Goal: Answer question/provide support

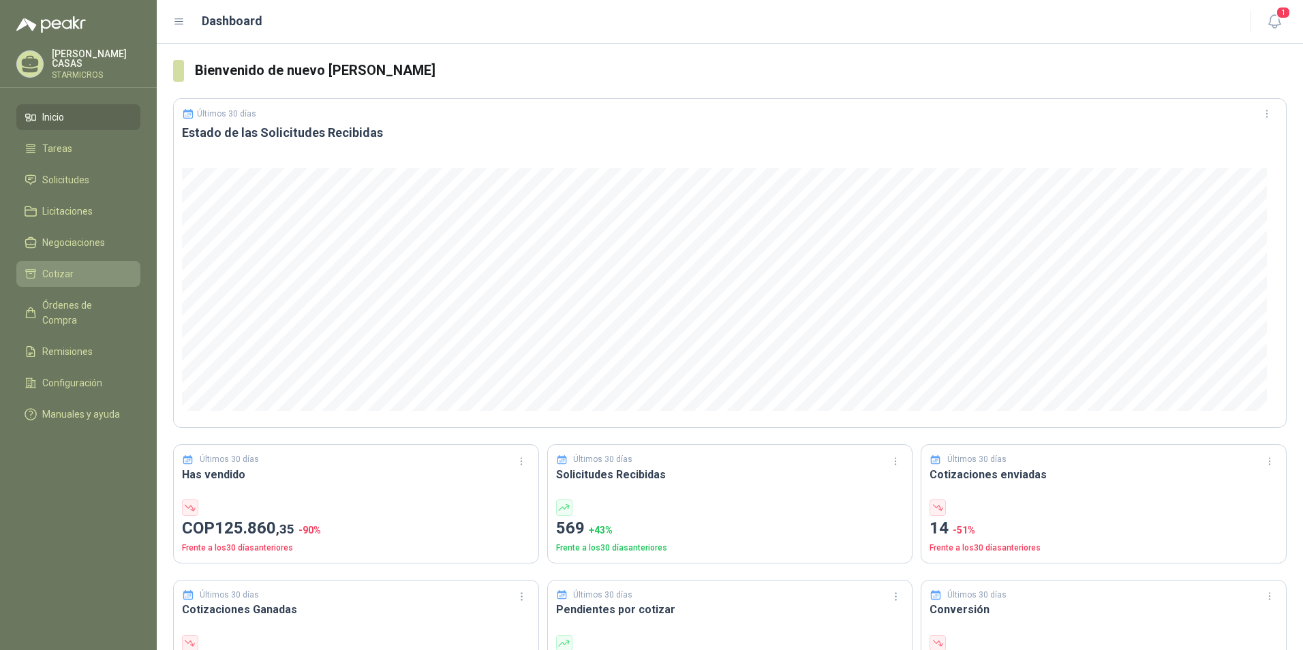
click at [64, 267] on span "Cotizar" at bounding box center [57, 274] width 31 height 15
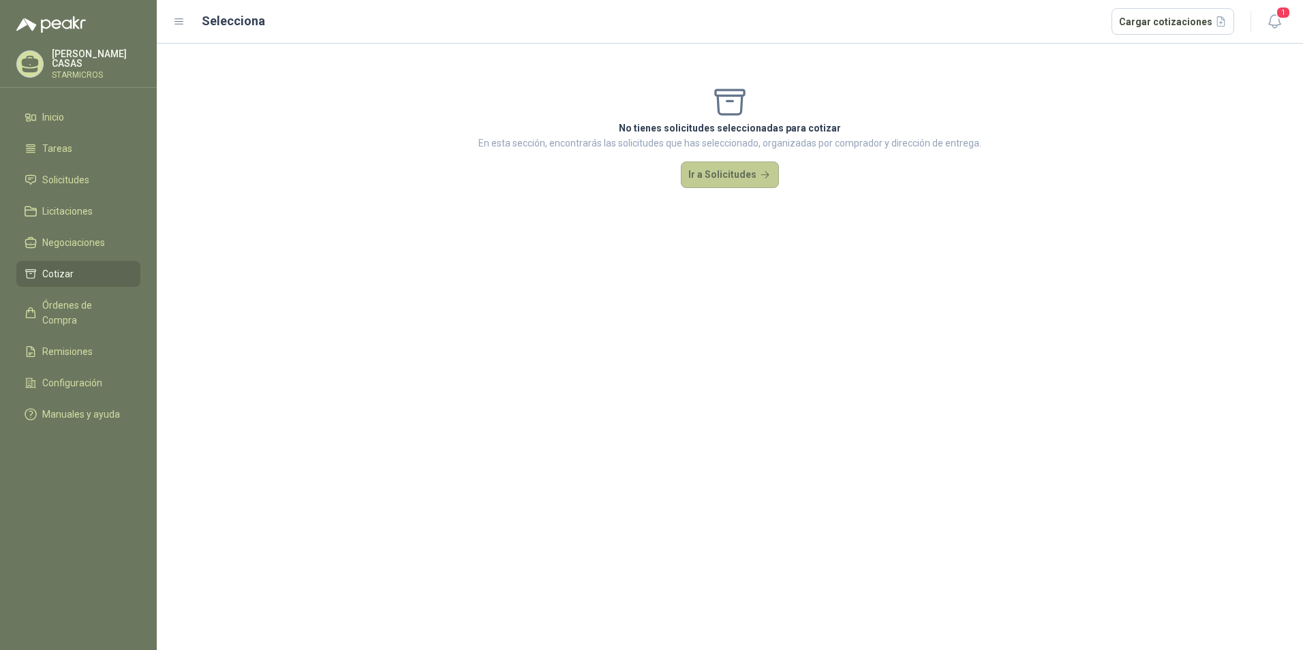
click at [755, 166] on button "Ir a Solicitudes" at bounding box center [730, 175] width 98 height 27
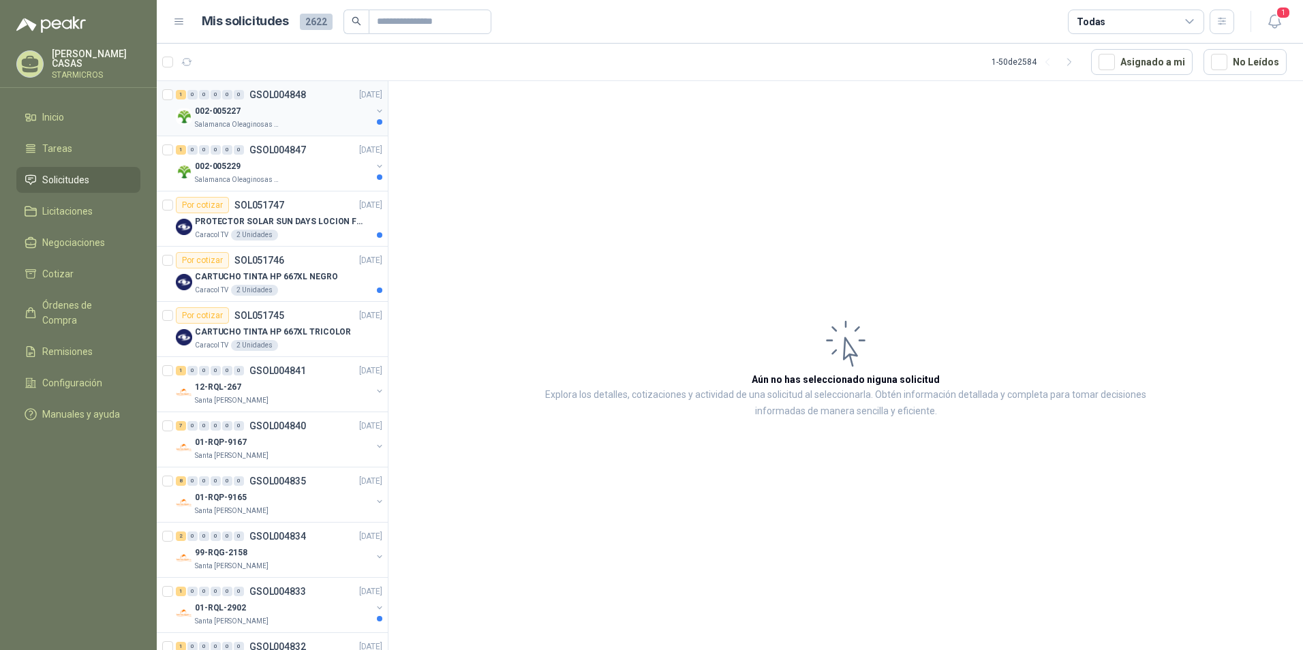
click at [258, 116] on div "002-005227" at bounding box center [283, 111] width 177 height 16
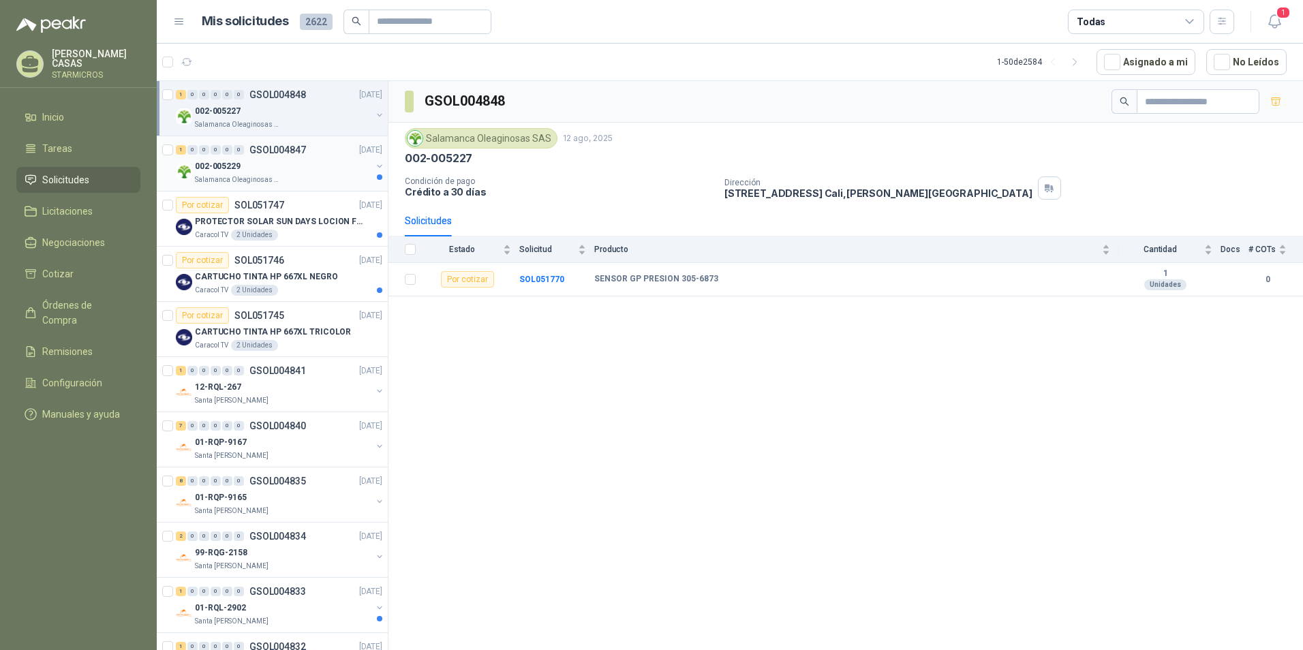
click at [255, 161] on div "002-005229" at bounding box center [283, 166] width 177 height 16
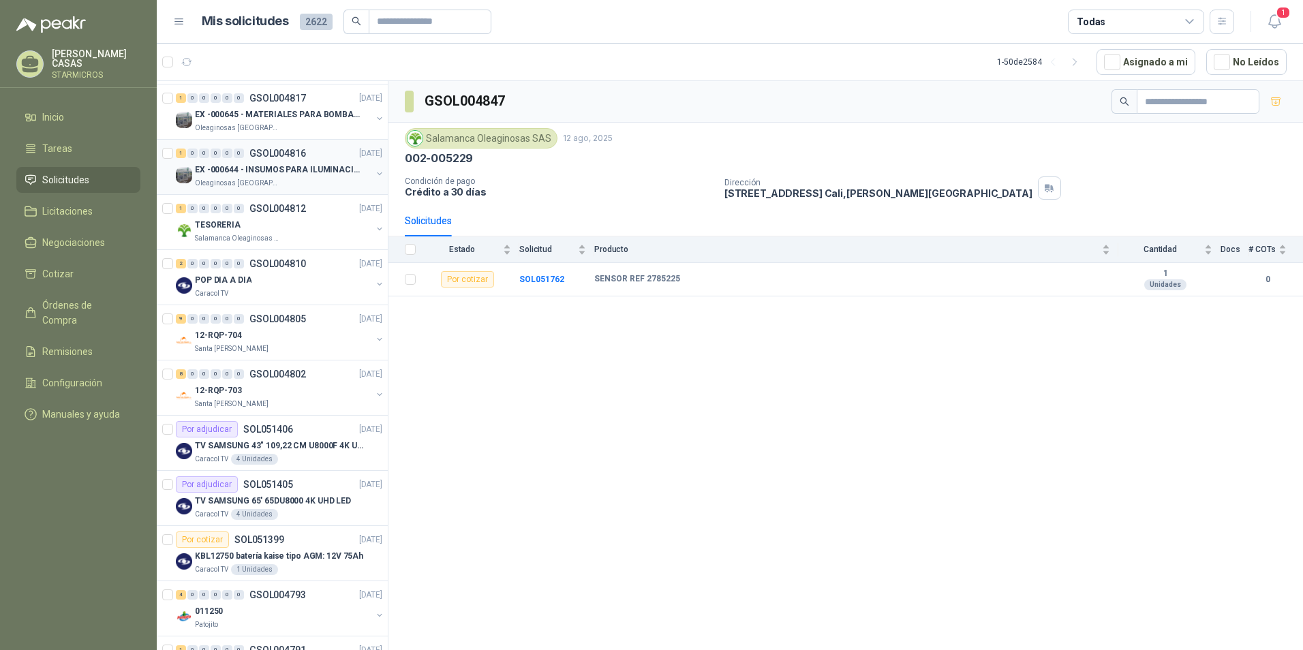
scroll to position [818, 0]
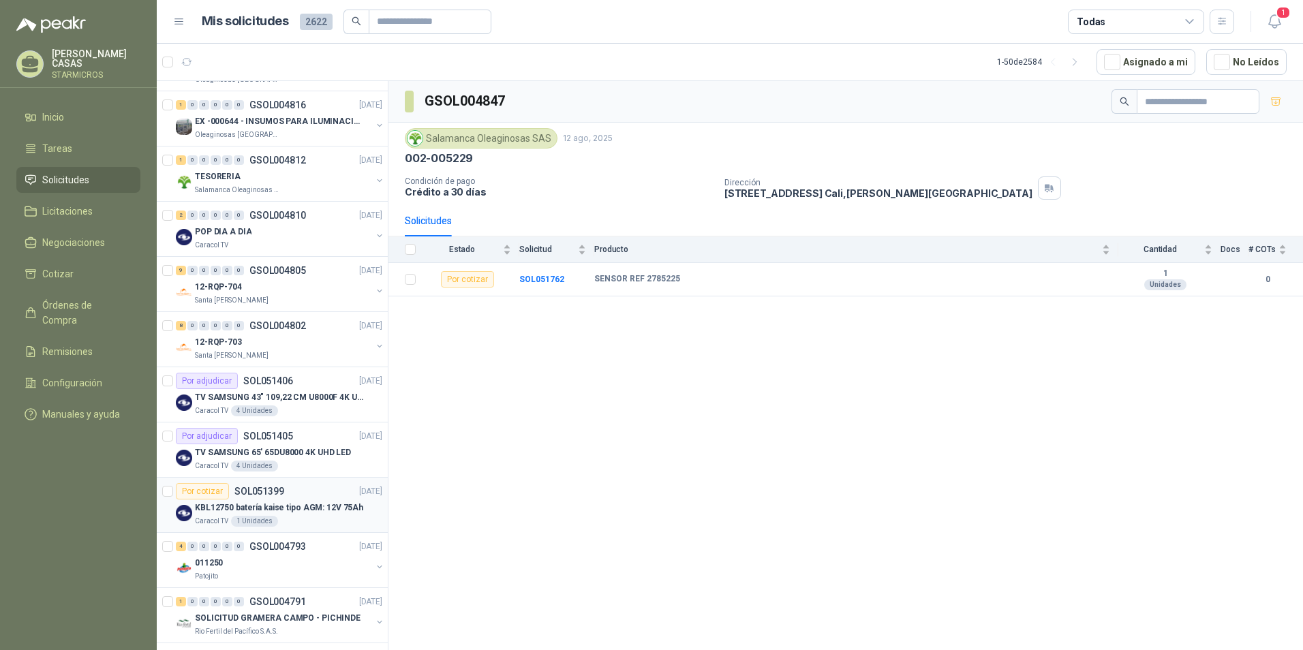
click at [315, 498] on div "Por cotizar SOL051399 [DATE]" at bounding box center [279, 491] width 207 height 16
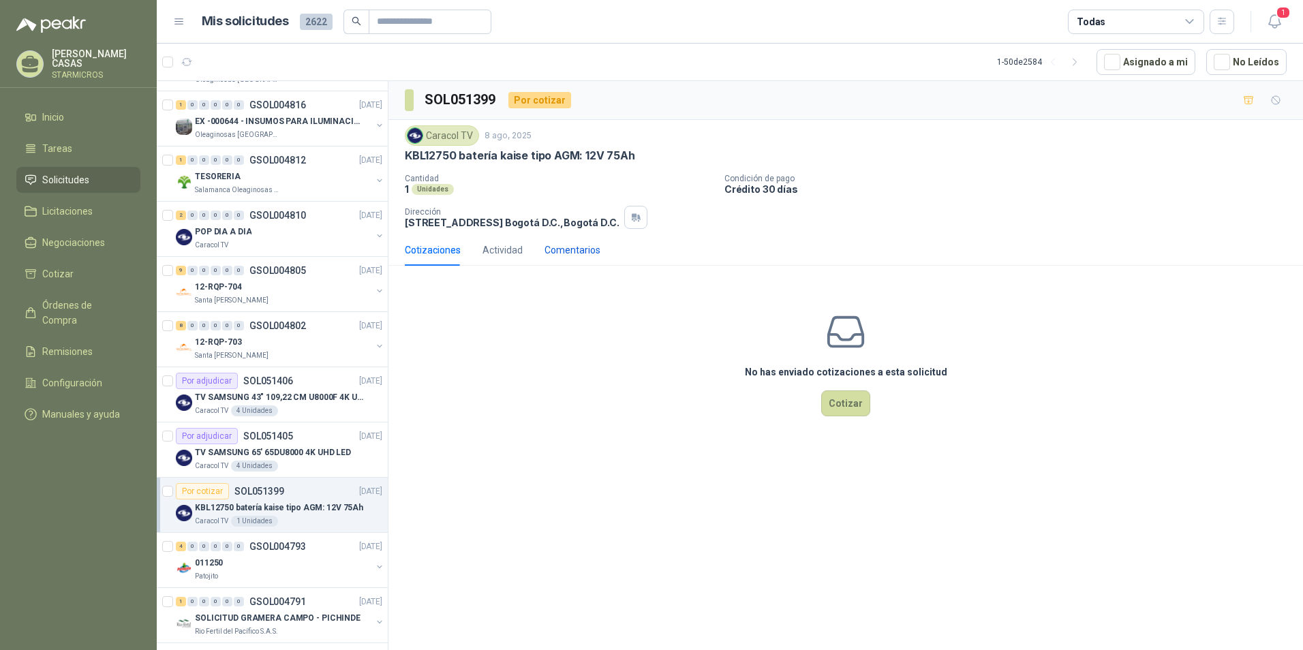
click at [581, 253] on div "Comentarios" at bounding box center [573, 250] width 56 height 15
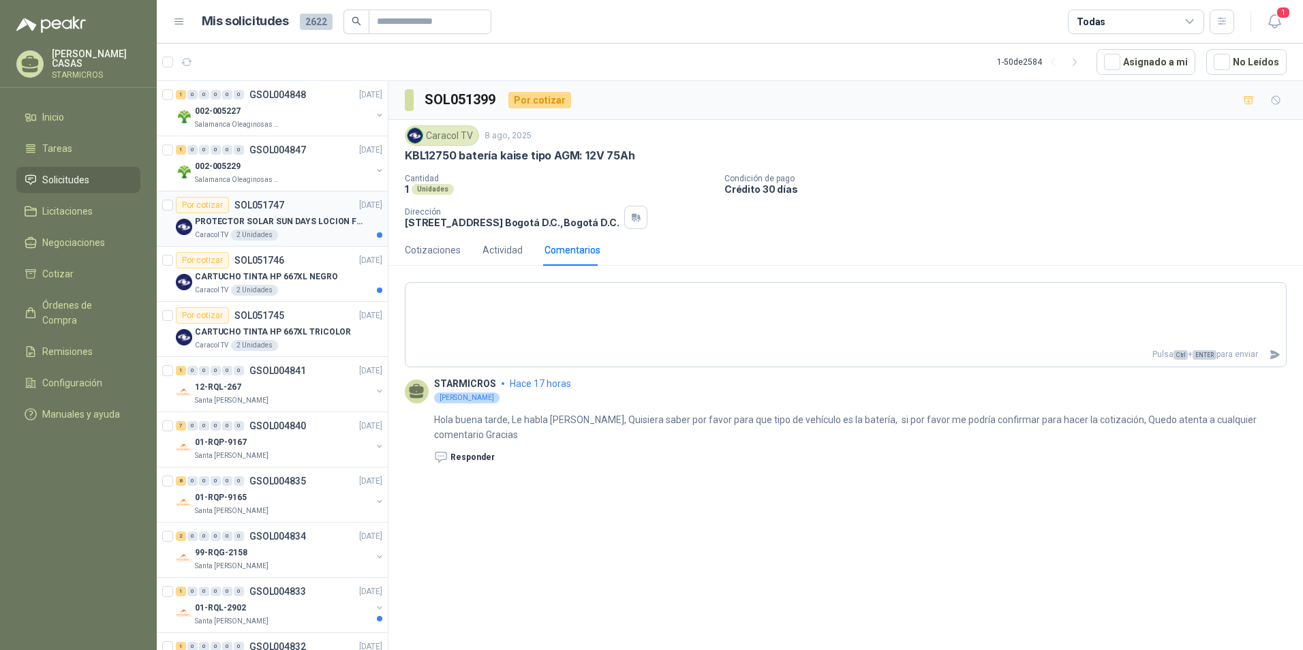
click at [296, 230] on div "Caracol TV 2 Unidades" at bounding box center [288, 235] width 187 height 11
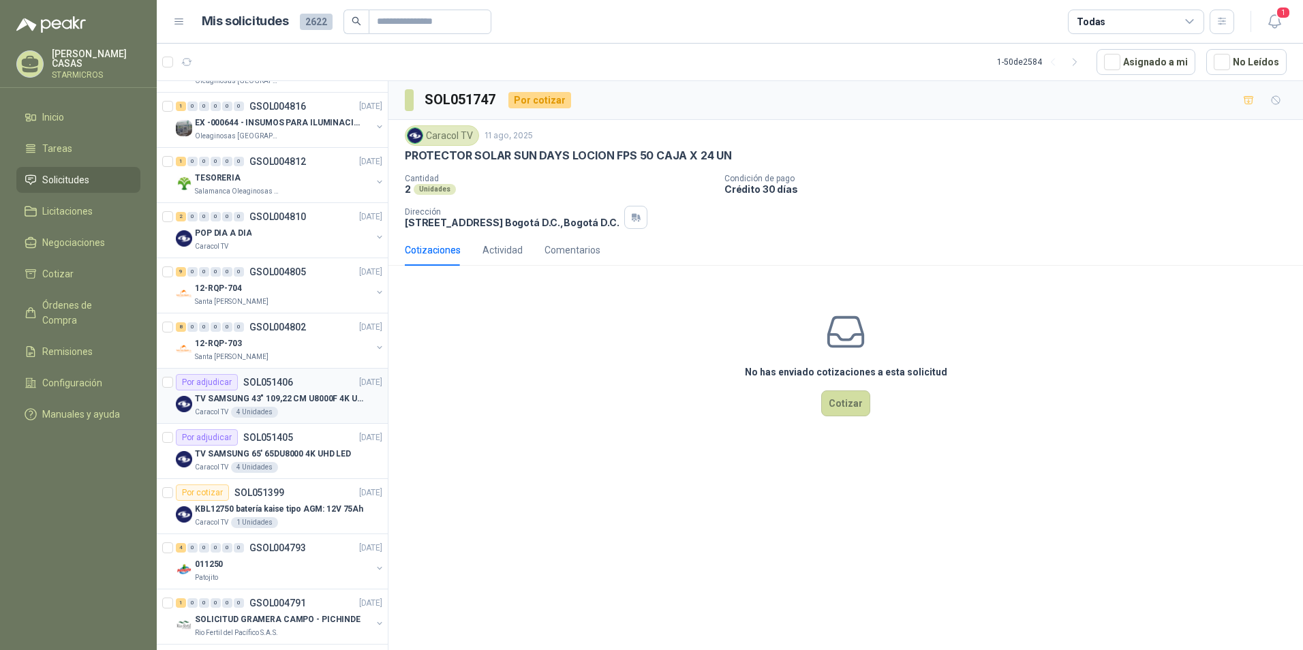
scroll to position [818, 0]
click at [323, 519] on div "Caracol TV 1 Unidades" at bounding box center [288, 521] width 187 height 11
click at [506, 254] on div "Actividad" at bounding box center [503, 250] width 40 height 15
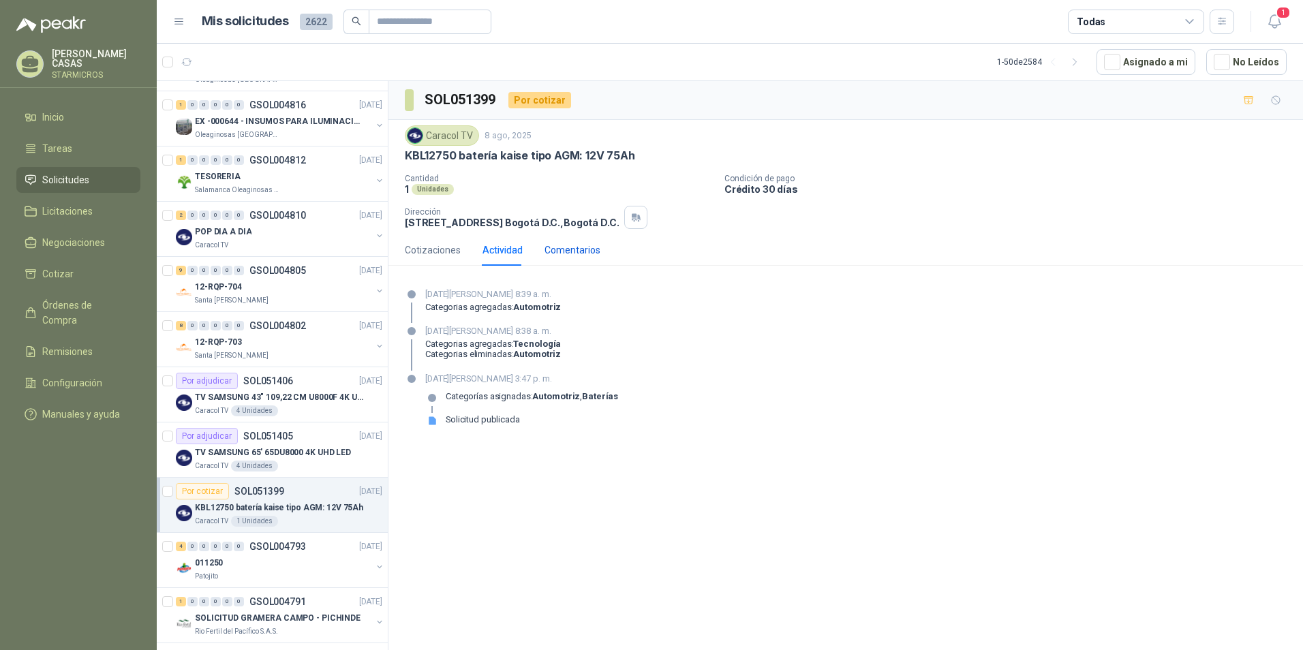
click at [569, 256] on div "Comentarios" at bounding box center [573, 250] width 56 height 15
